Goal: Information Seeking & Learning: Learn about a topic

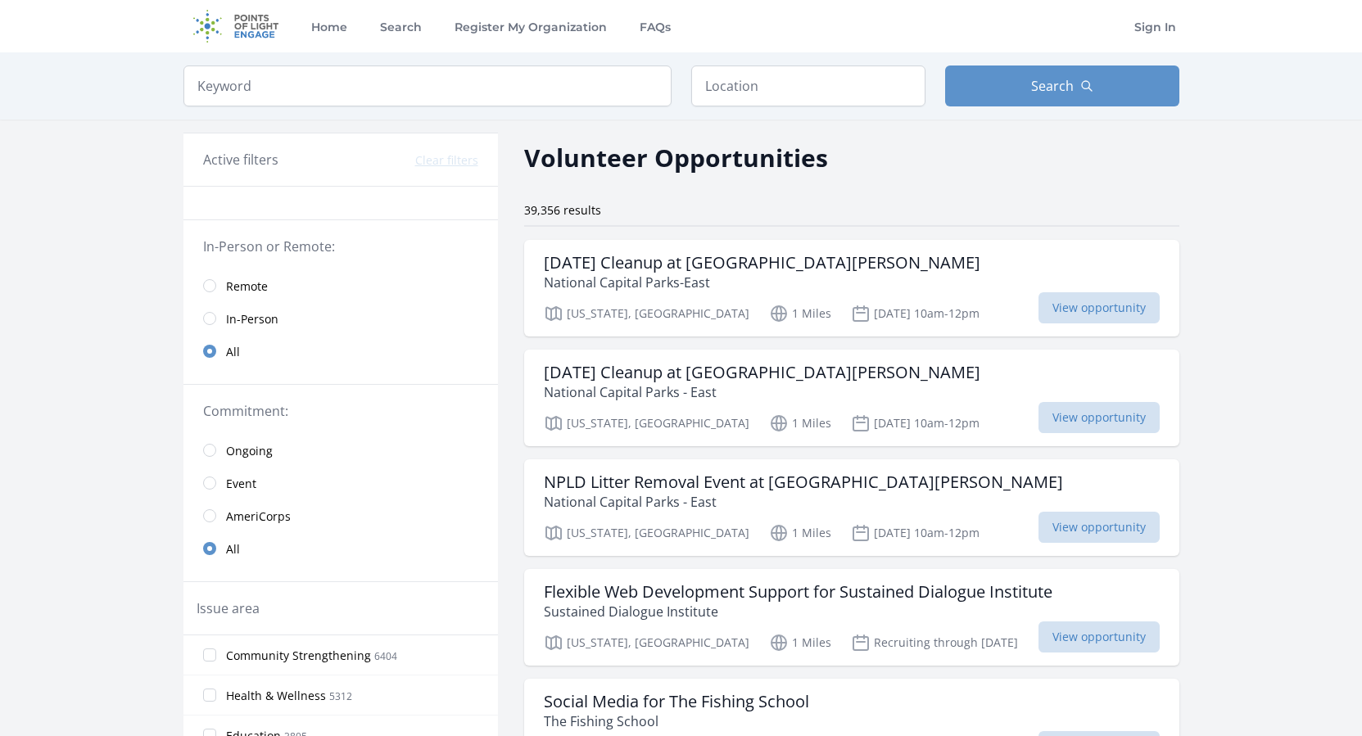
click at [210, 287] on input "radio" at bounding box center [209, 285] width 13 height 13
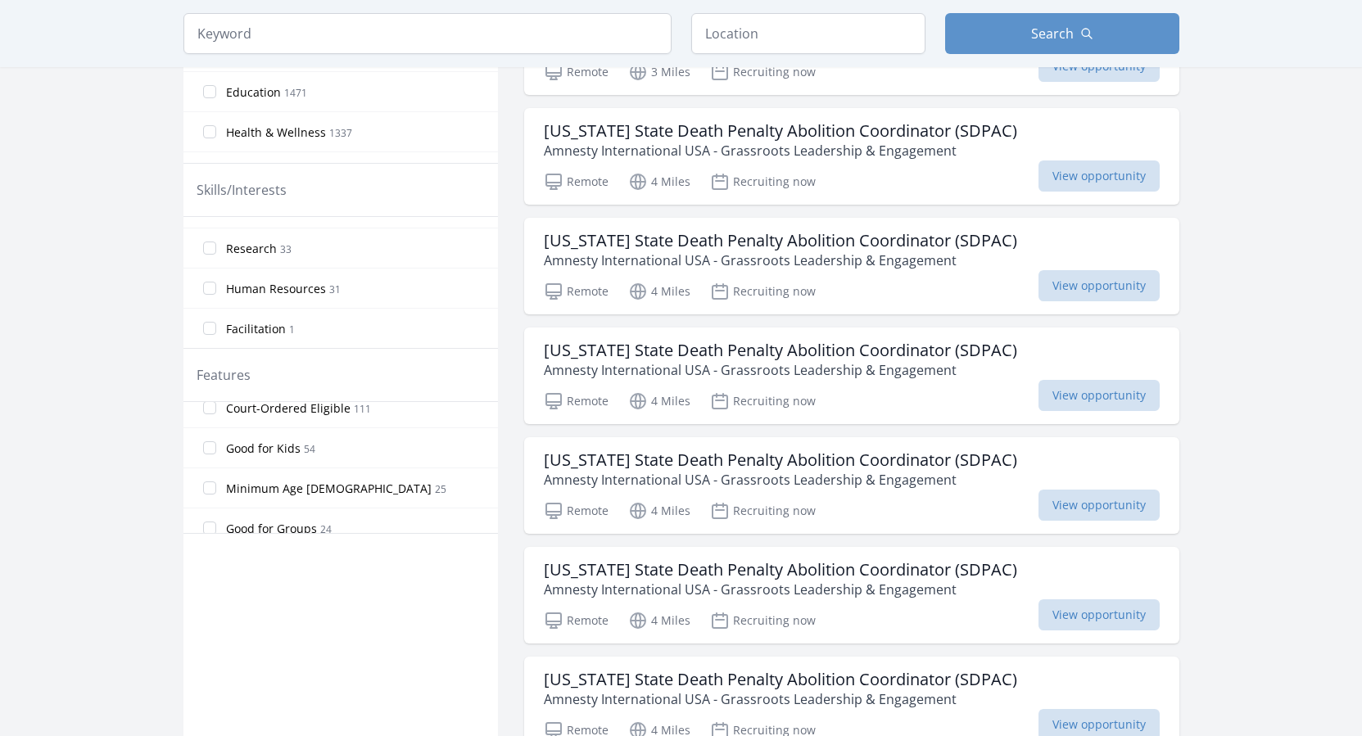
scroll to position [292, 0]
click at [208, 448] on input "Good for Kids 54" at bounding box center [209, 450] width 13 height 13
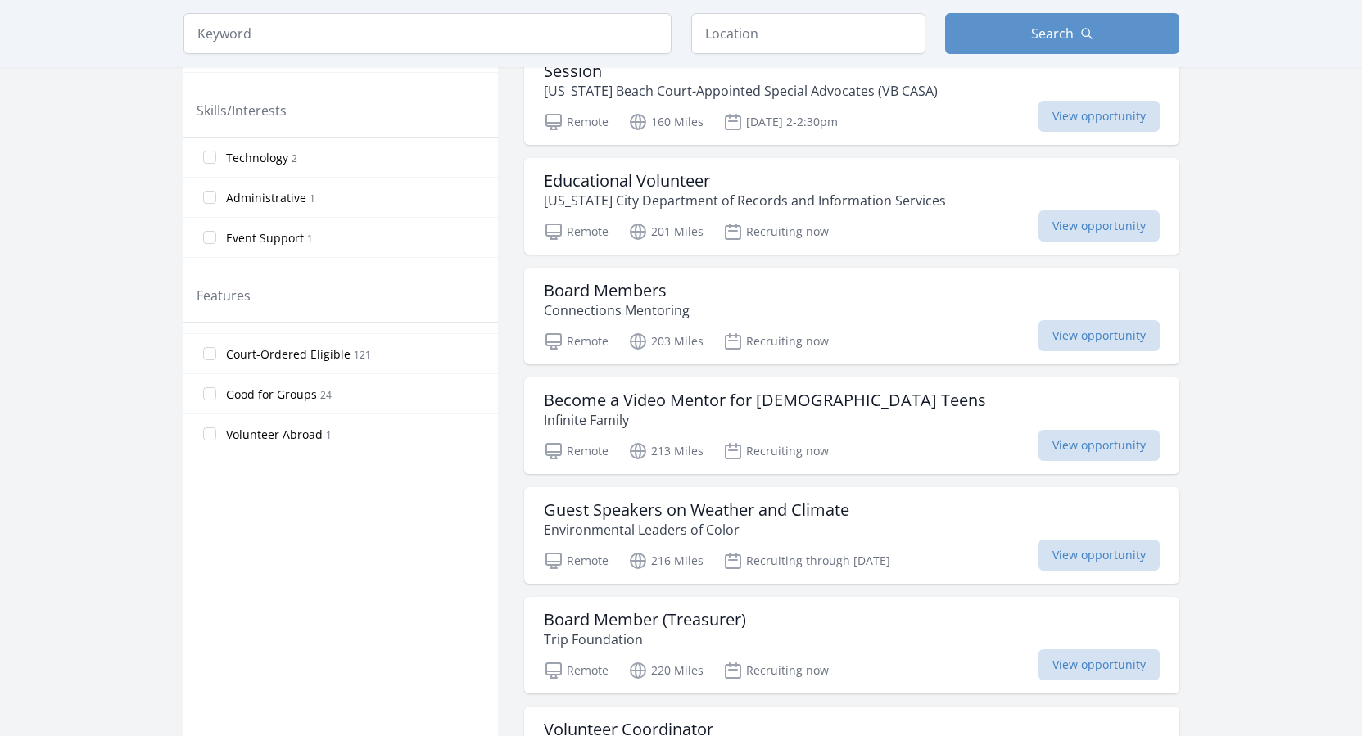
scroll to position [677, 0]
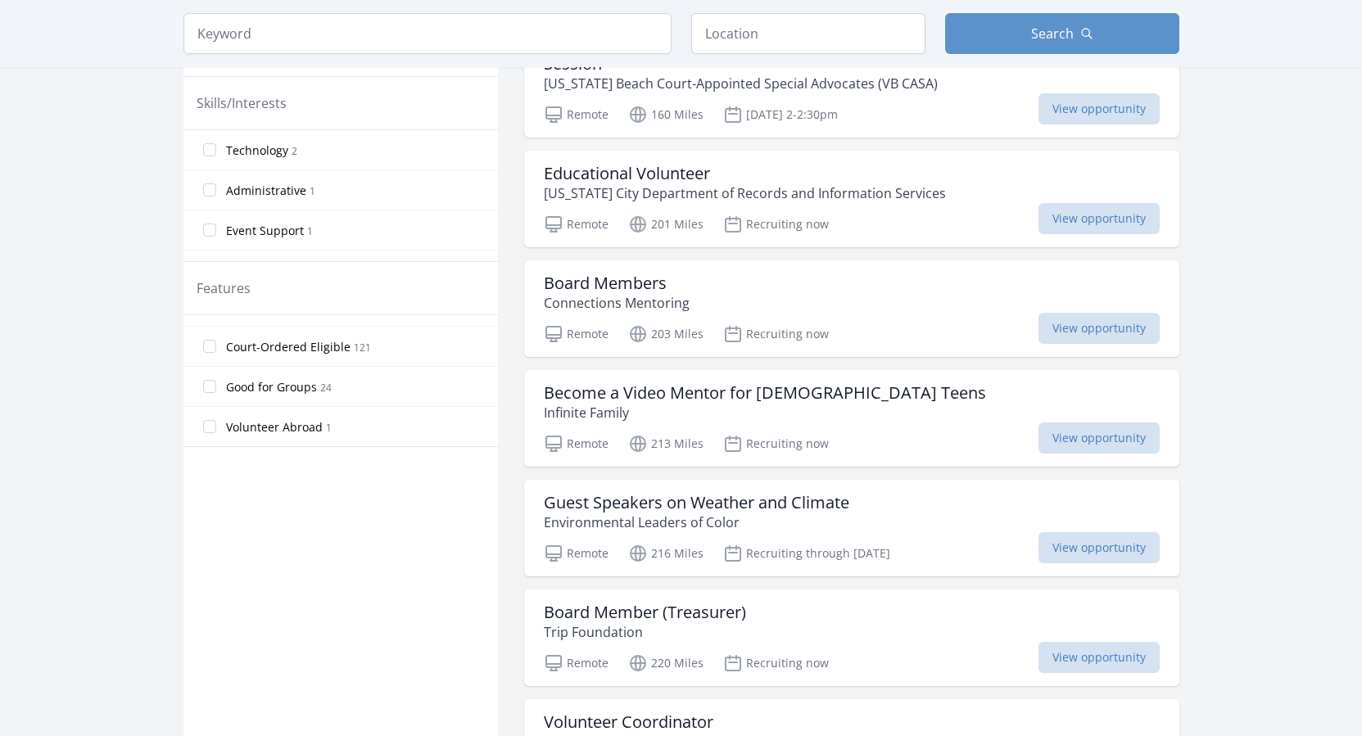
click at [213, 432] on input "Volunteer Abroad 1" at bounding box center [209, 426] width 13 height 13
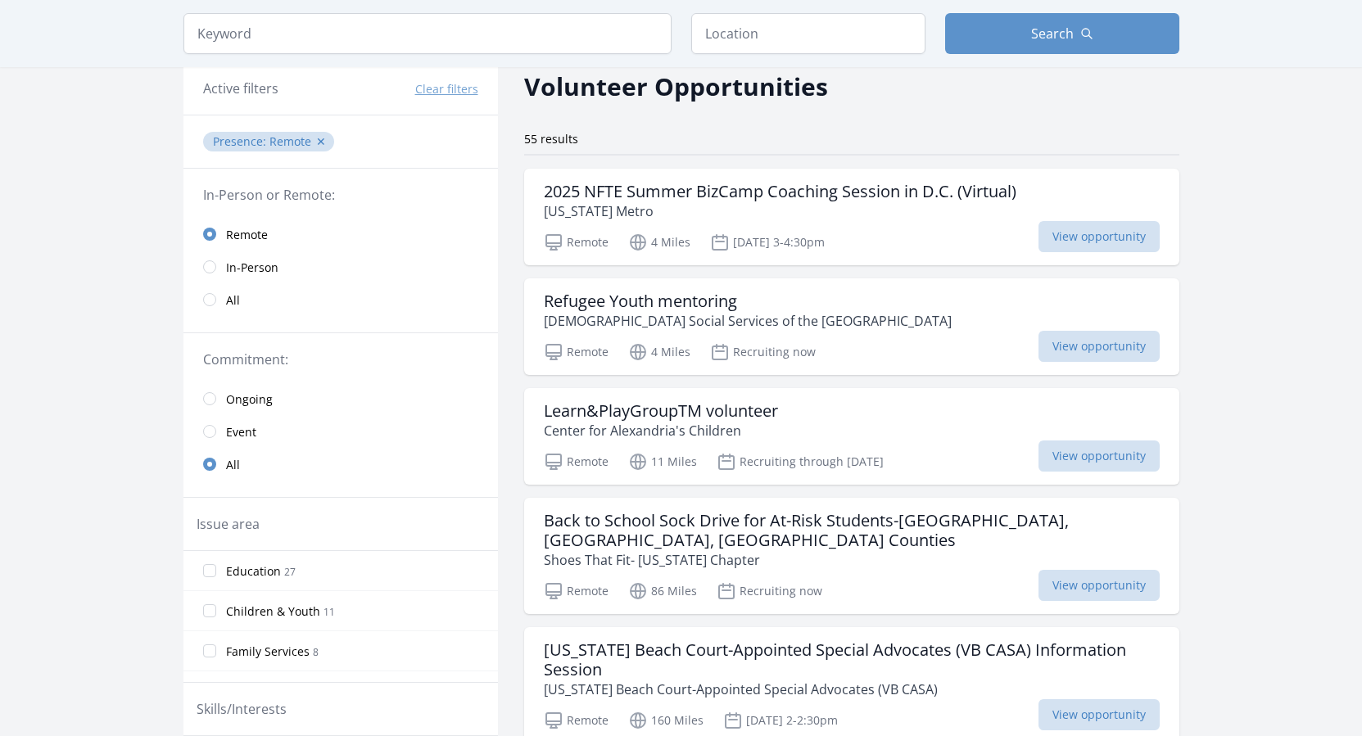
scroll to position [78, 0]
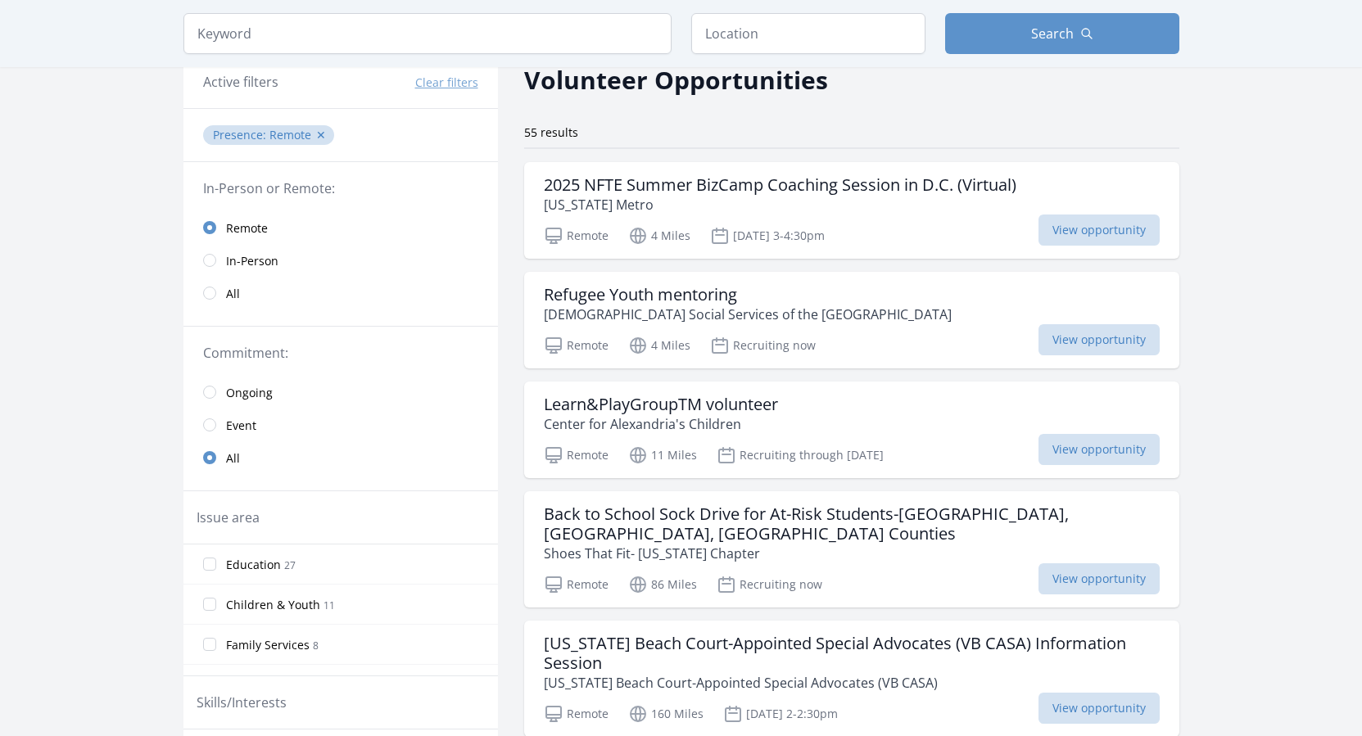
click at [1092, 233] on span "View opportunity" at bounding box center [1098, 230] width 121 height 31
click at [235, 228] on span "Remote" at bounding box center [247, 228] width 42 height 16
click at [207, 231] on input "radio" at bounding box center [209, 227] width 13 height 13
click at [211, 291] on input "radio" at bounding box center [209, 293] width 13 height 13
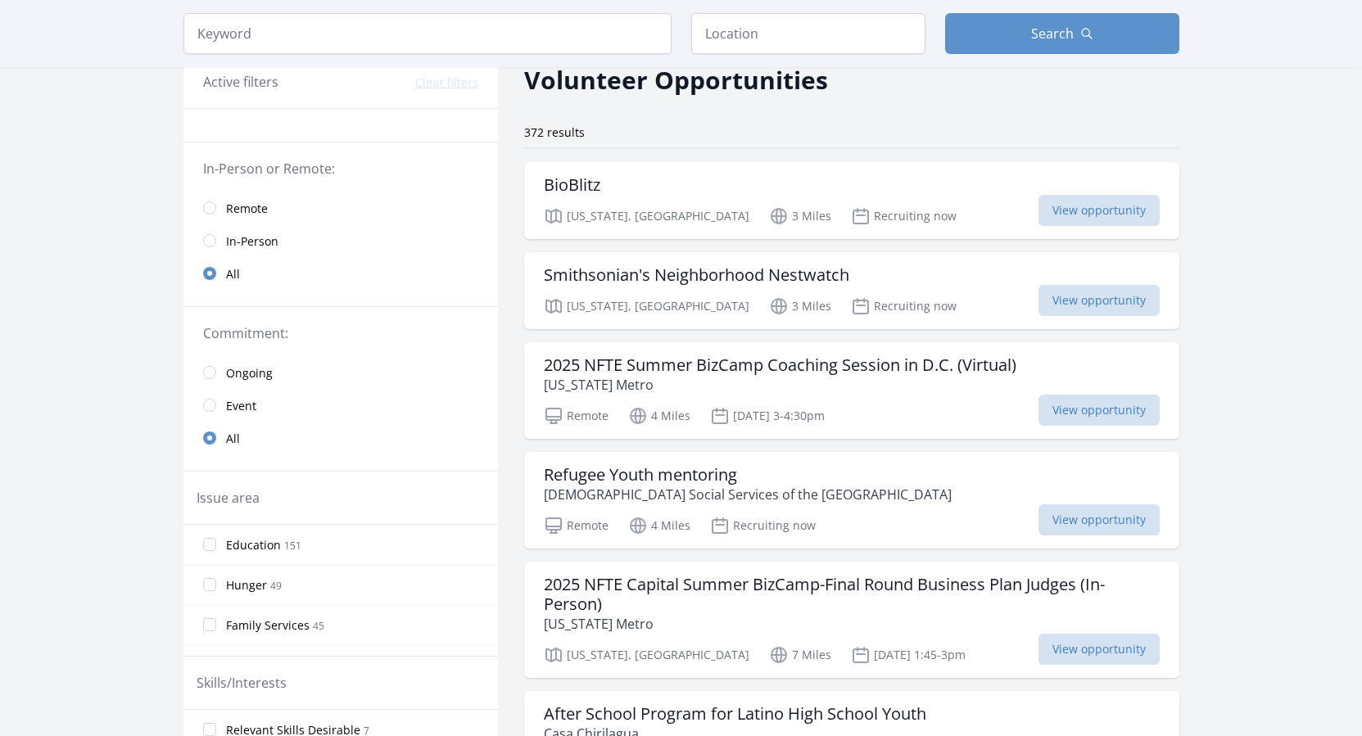
click at [212, 207] on input "radio" at bounding box center [209, 207] width 13 height 13
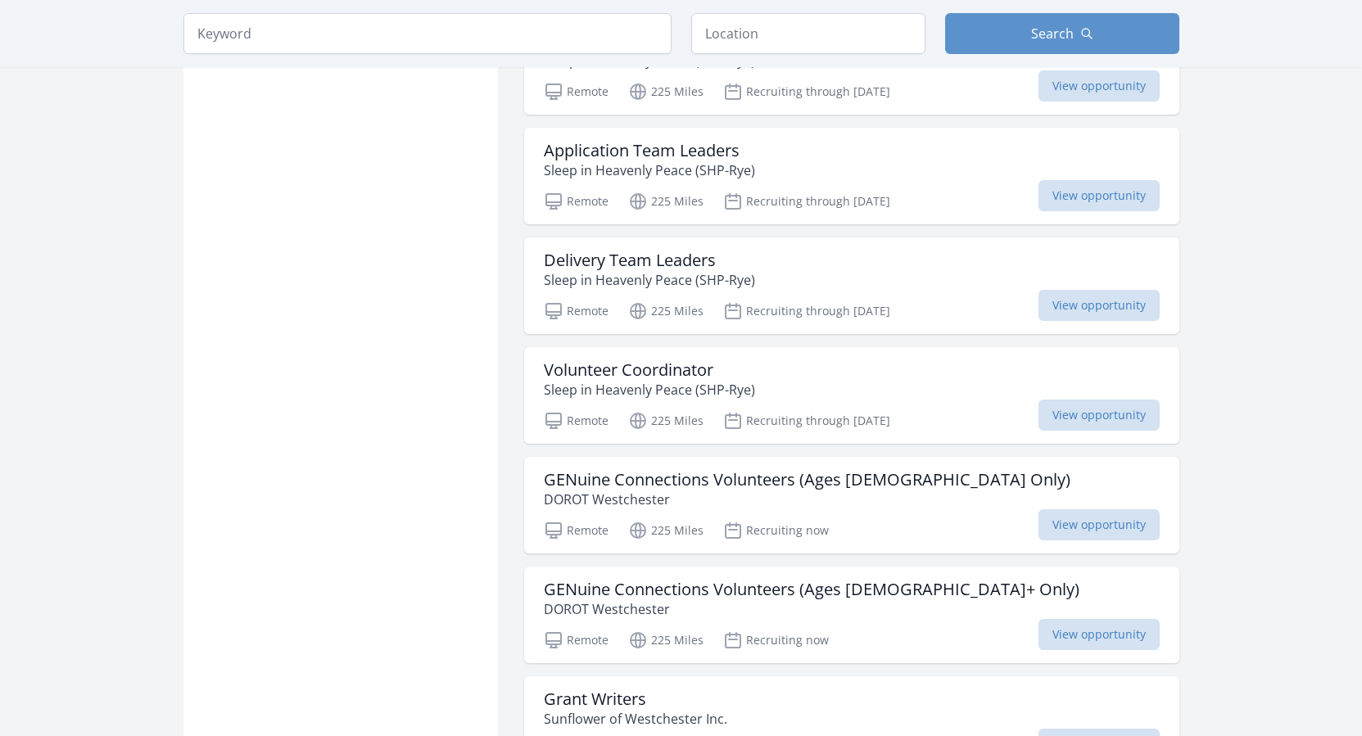
scroll to position [1689, 0]
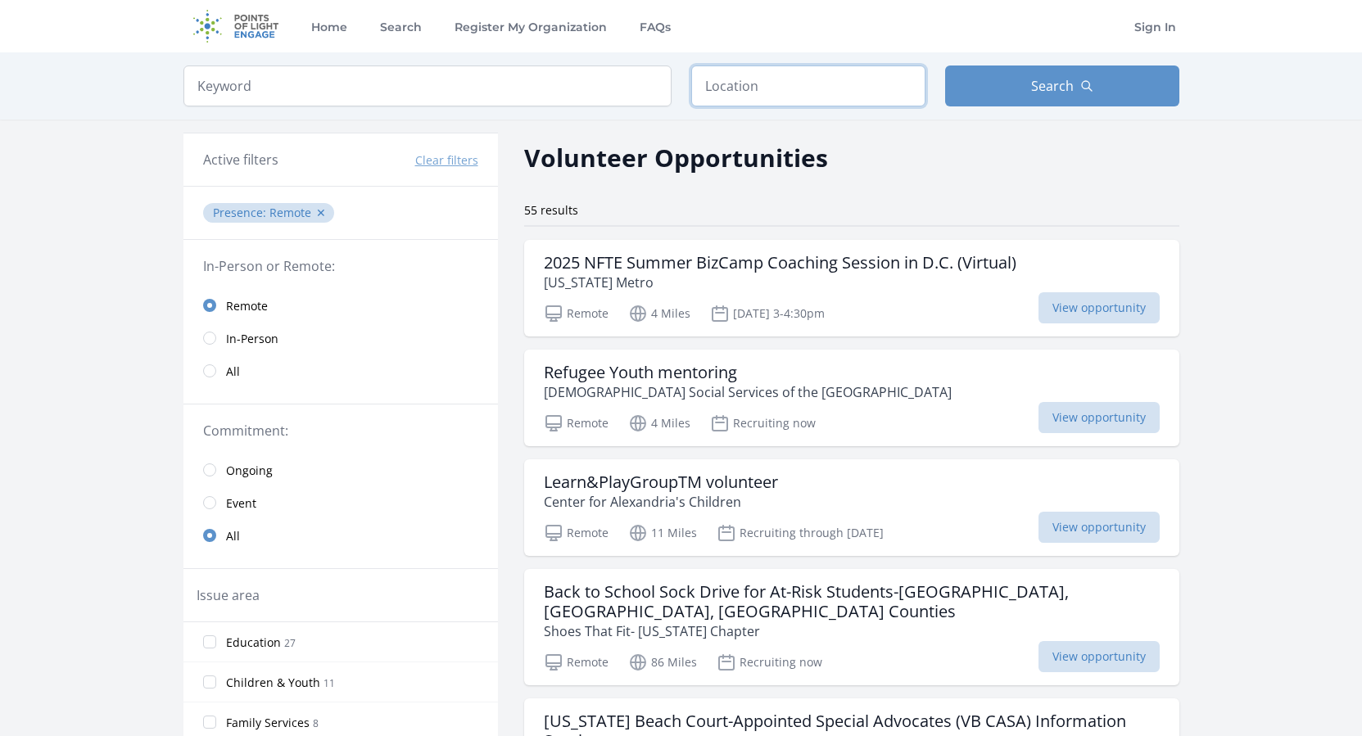
click at [853, 93] on input "text" at bounding box center [808, 86] width 234 height 41
click at [1010, 81] on button "Search" at bounding box center [1062, 86] width 234 height 41
click at [567, 99] on input "search" at bounding box center [427, 86] width 488 height 41
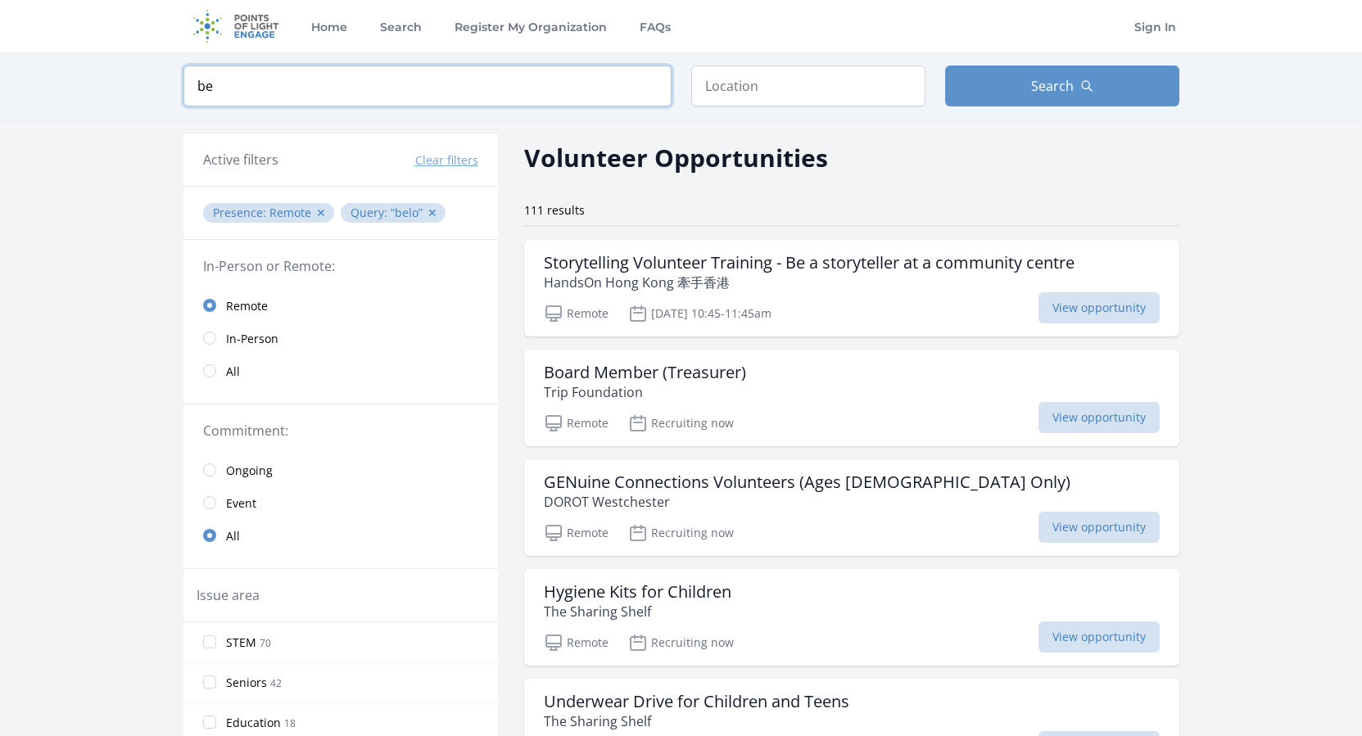
type input "b"
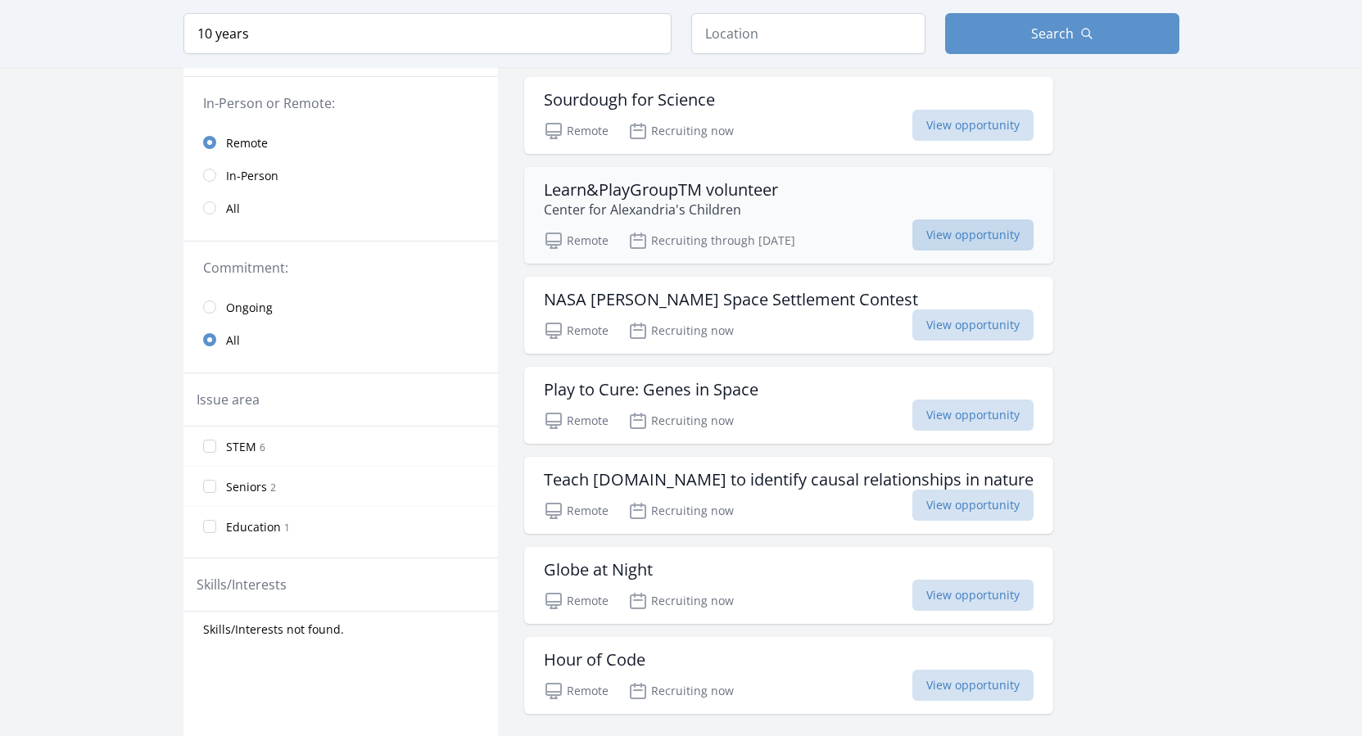
scroll to position [169, 0]
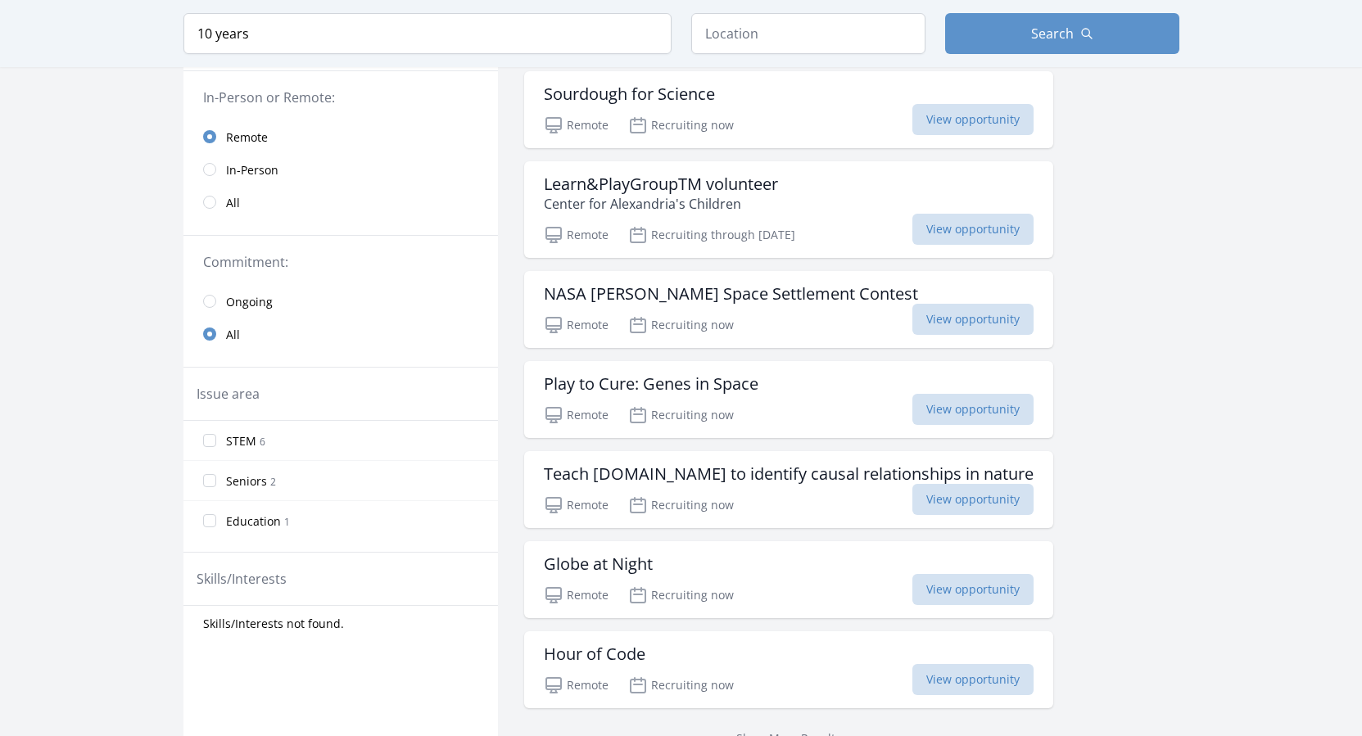
click at [1155, 305] on div "Active filters Clear filters Presence : Remote ✕ Query : 10 years ✕ In-Person o…" at bounding box center [681, 437] width 996 height 972
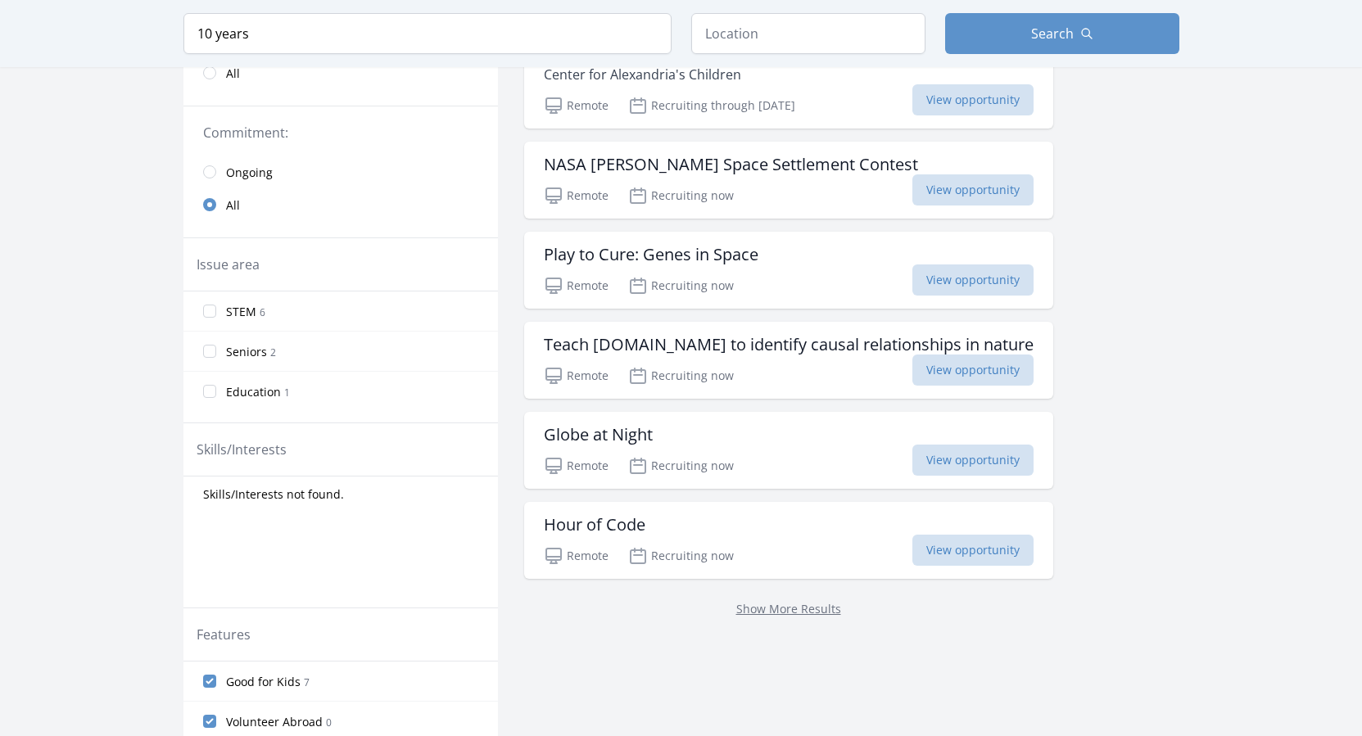
scroll to position [302, 0]
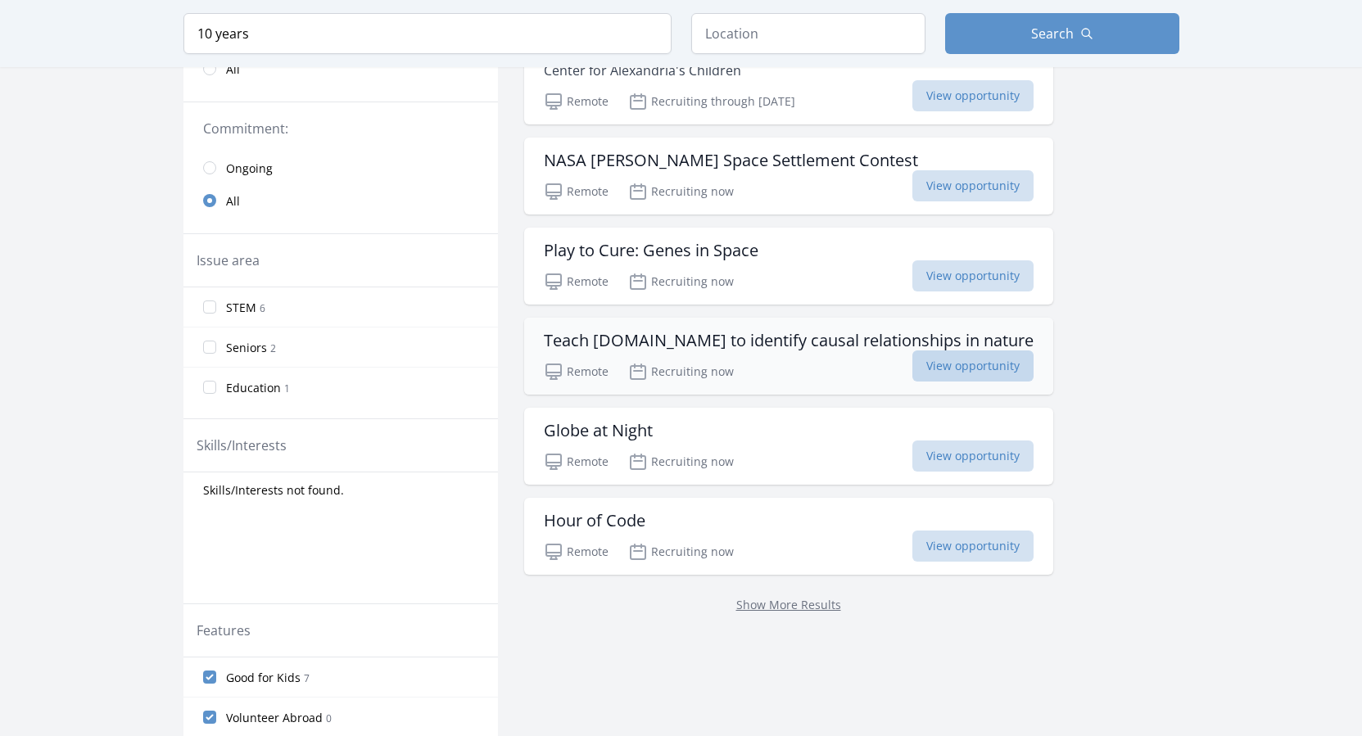
click at [956, 367] on span "View opportunity" at bounding box center [972, 365] width 121 height 31
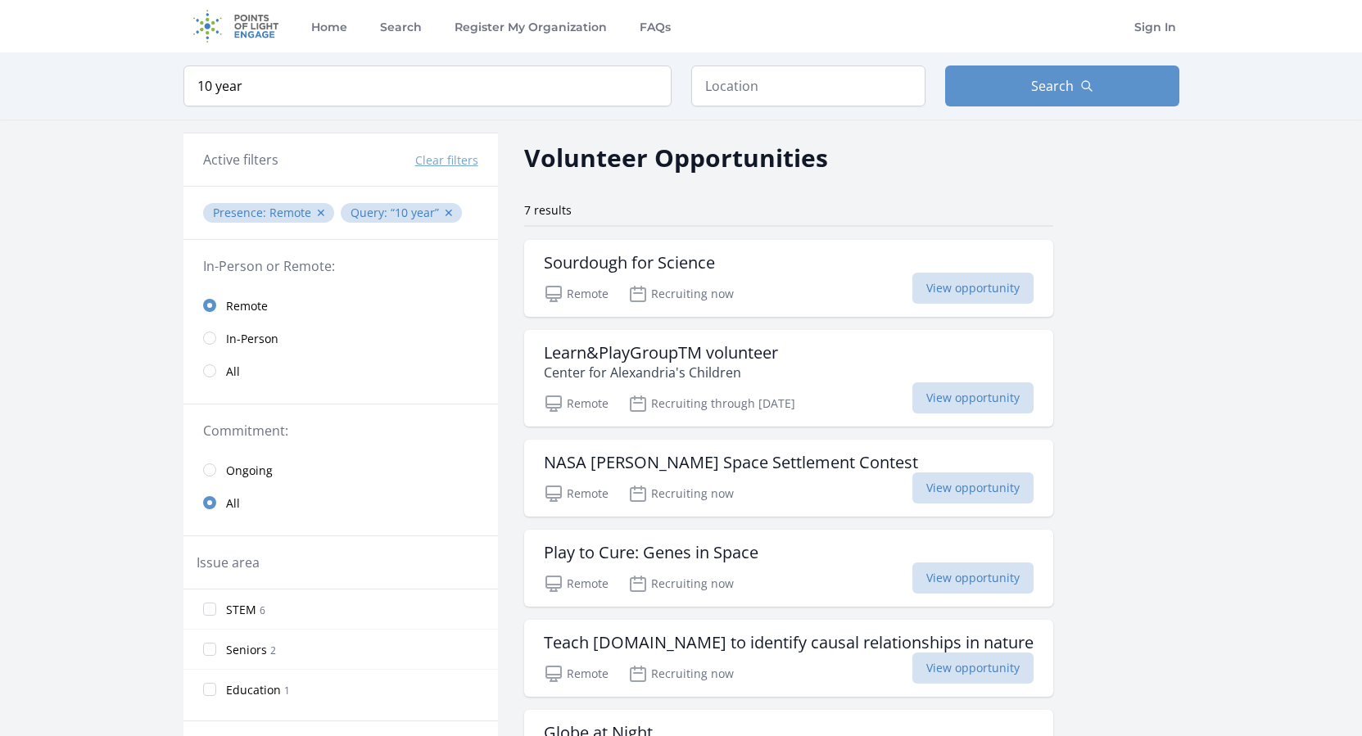
type input "10 ya"
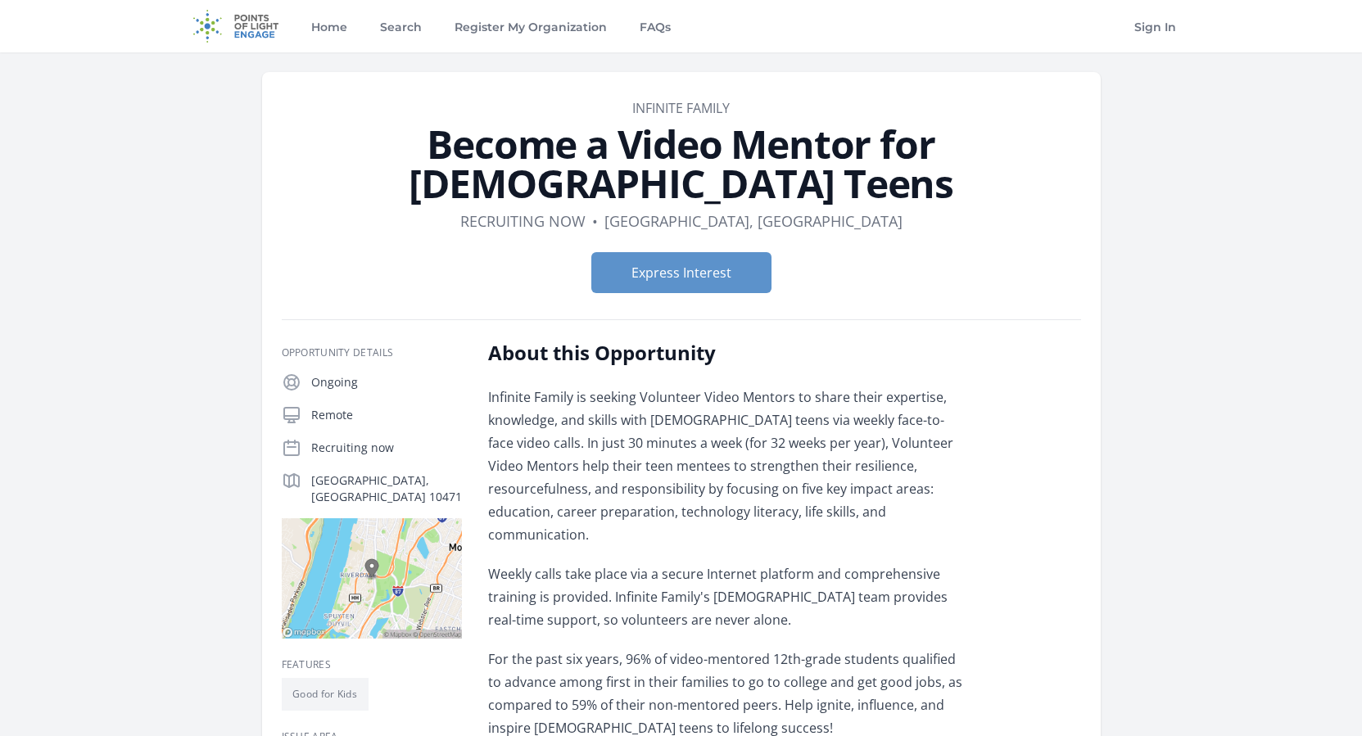
click at [942, 255] on form "Express Interest" at bounding box center [681, 272] width 799 height 41
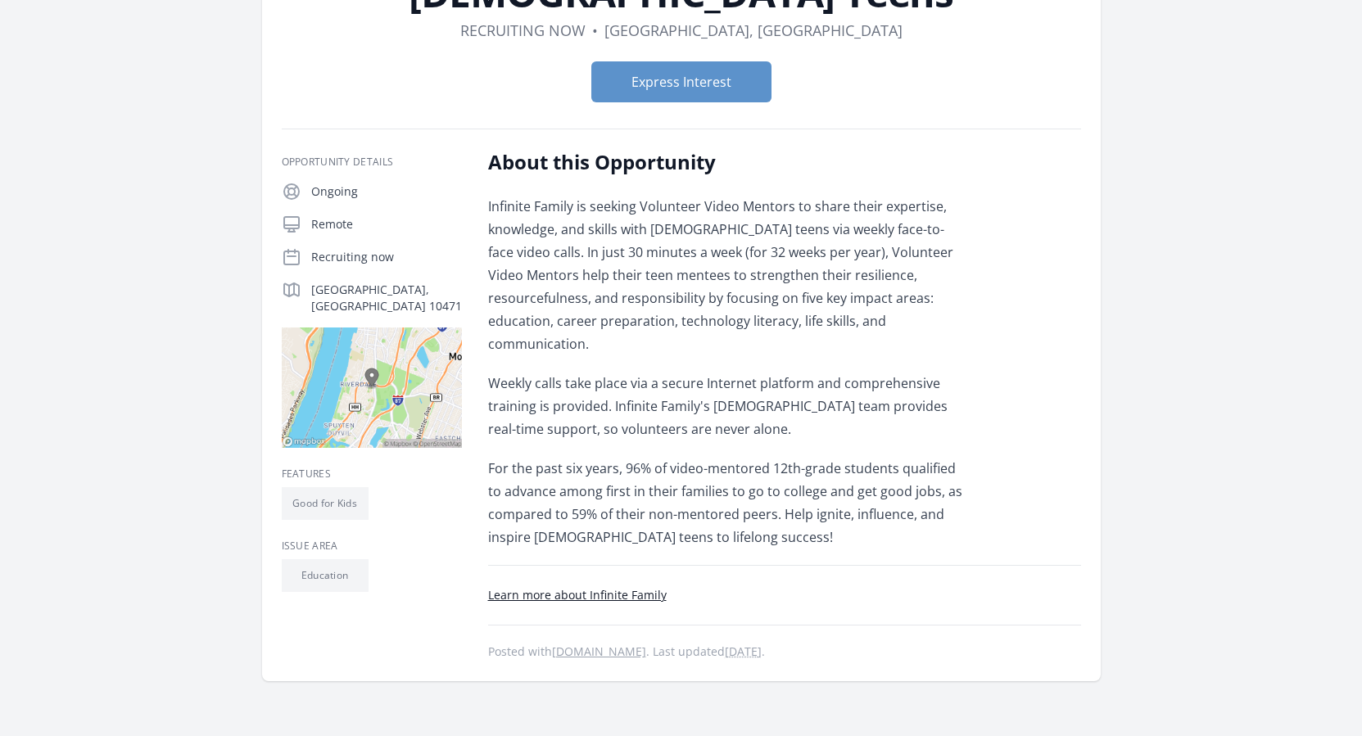
scroll to position [192, 0]
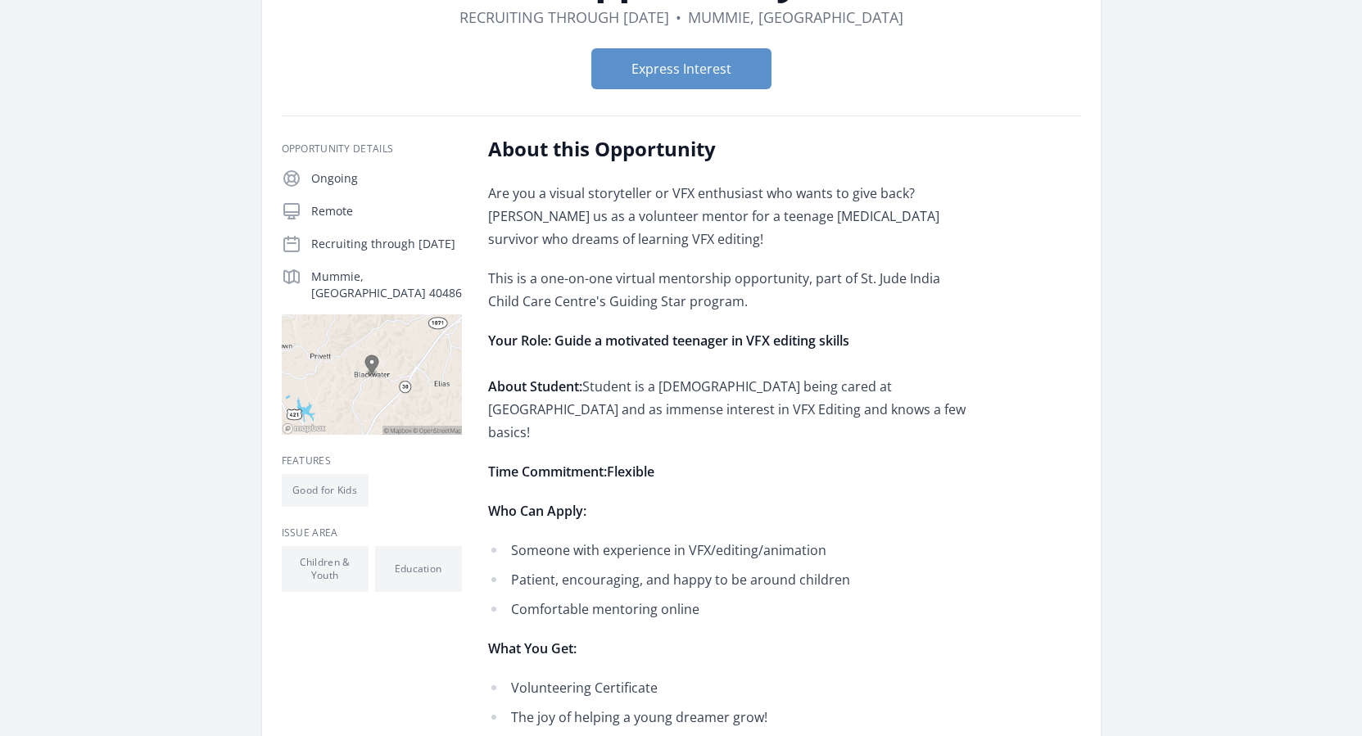
scroll to position [239, 0]
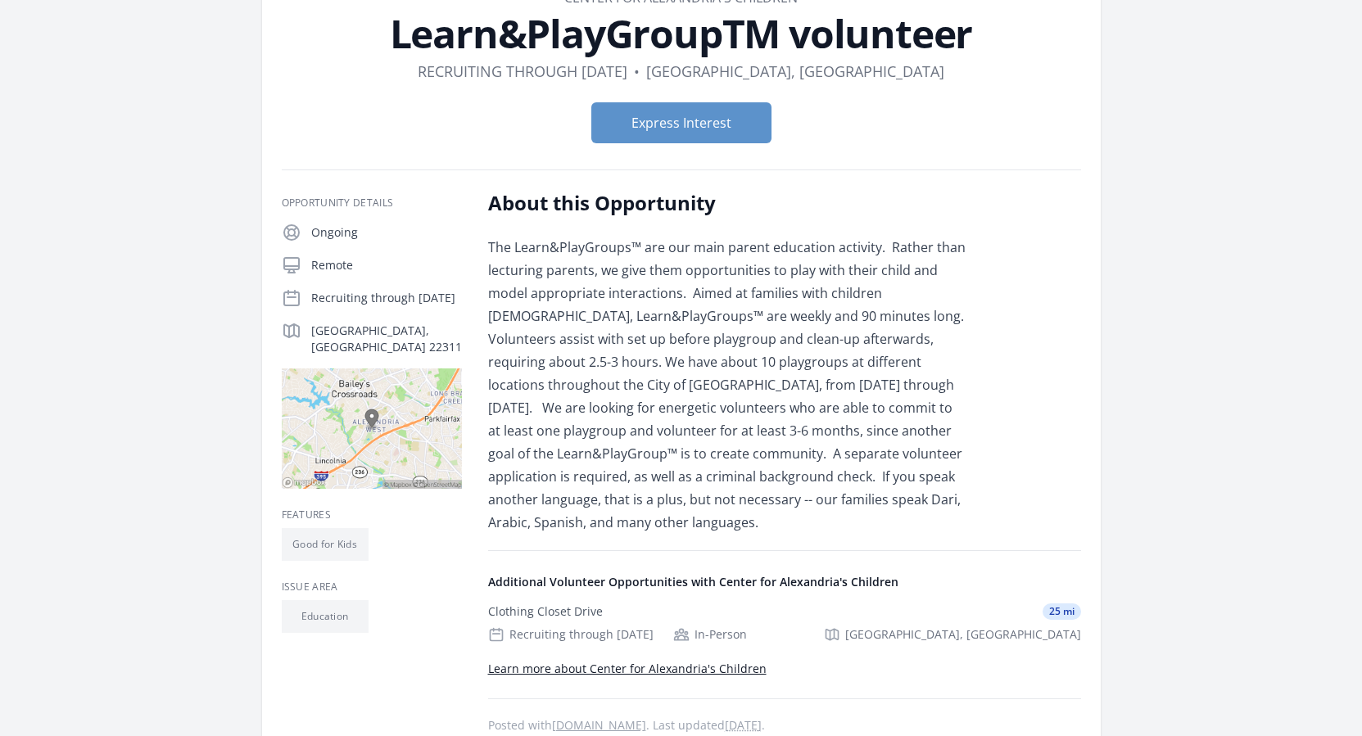
scroll to position [114, 0]
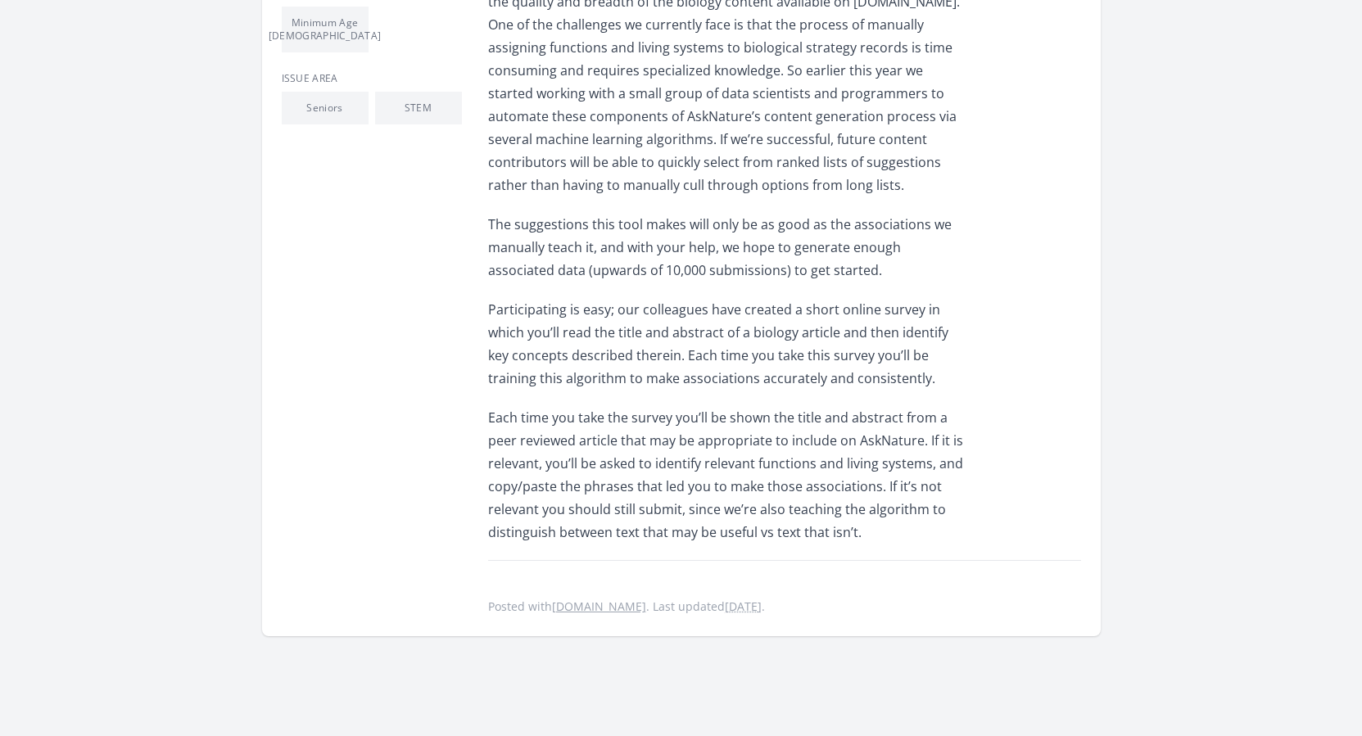
scroll to position [572, 0]
